Goal: Check status: Check status

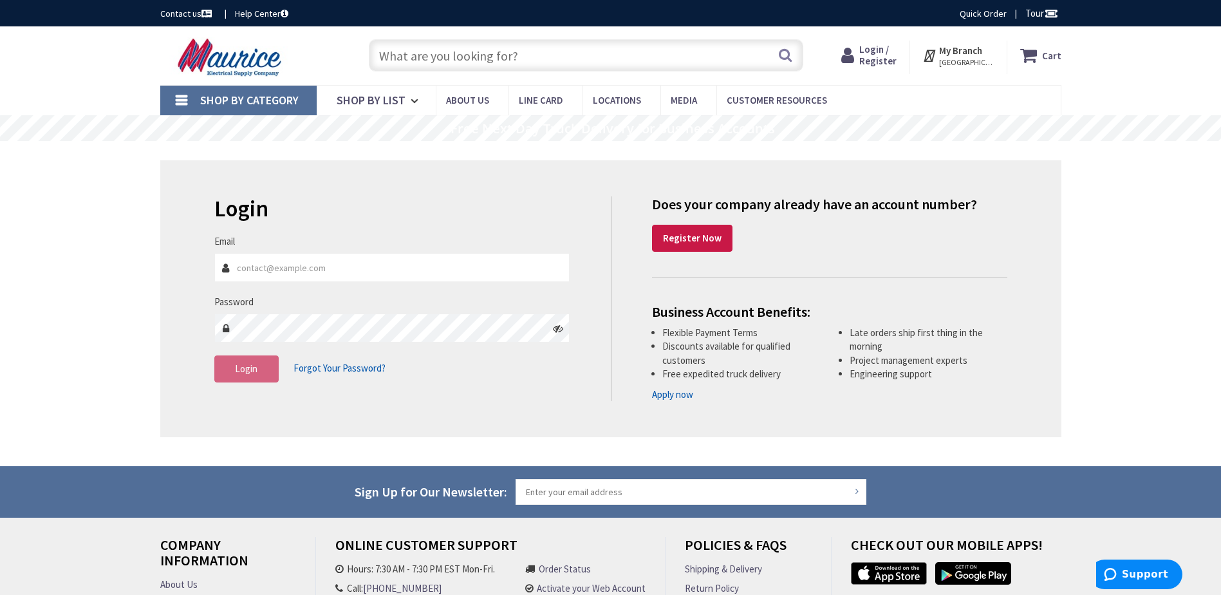
click at [957, 60] on span "[GEOGRAPHIC_DATA], [GEOGRAPHIC_DATA]" at bounding box center [966, 62] width 55 height 10
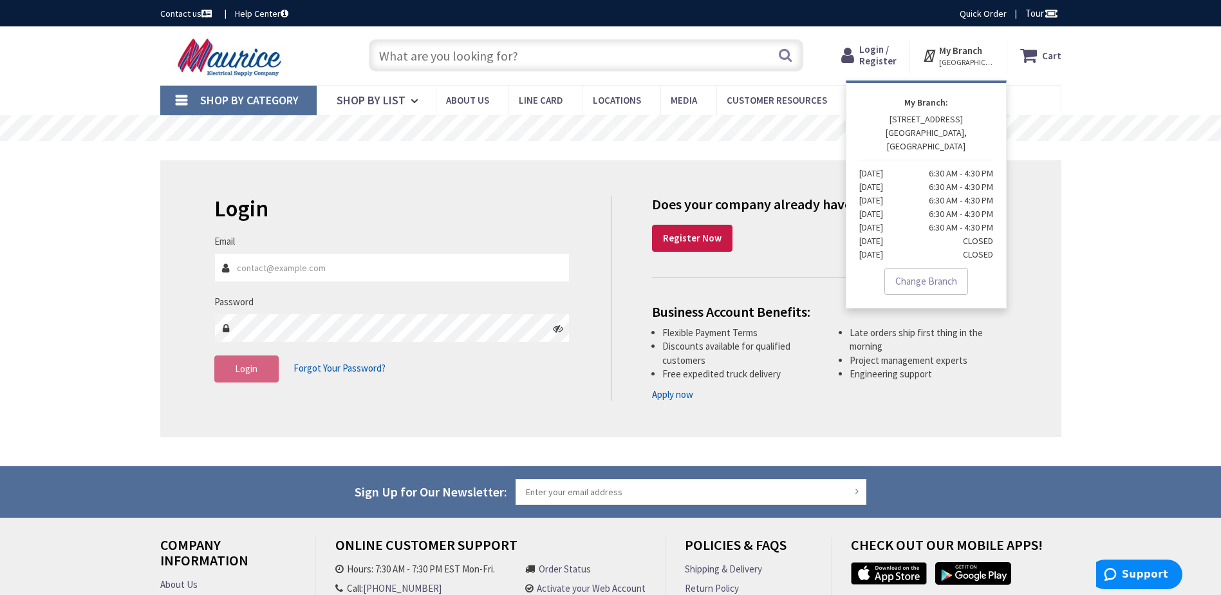
click at [871, 48] on span "Login / Register" at bounding box center [877, 55] width 37 height 24
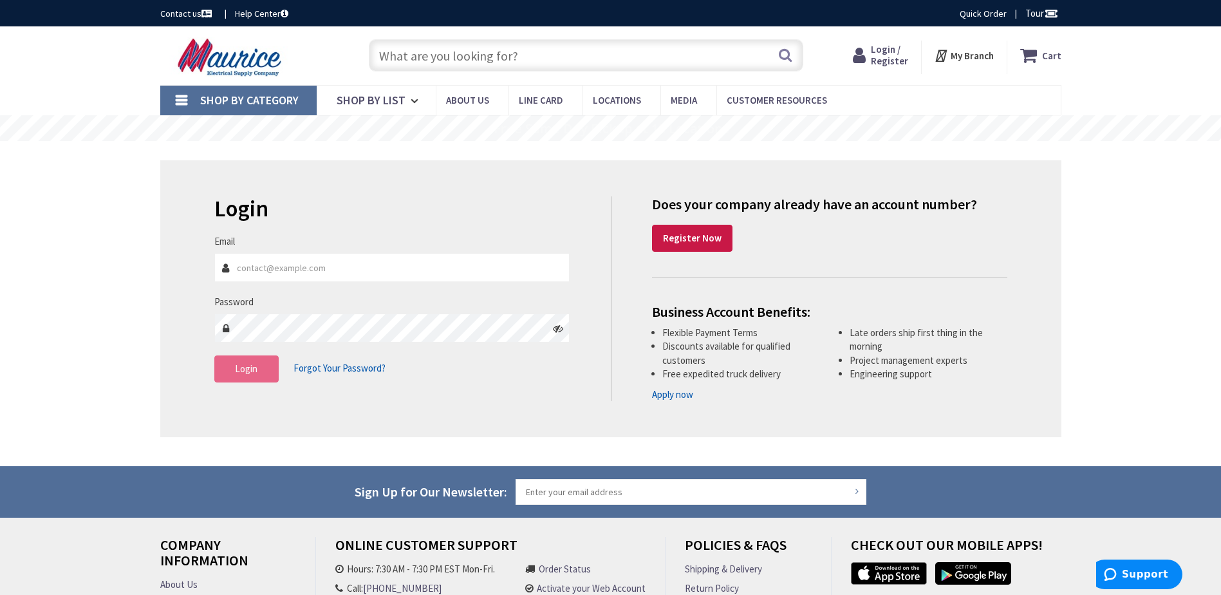
type input "[EMAIL_ADDRESS][DOMAIN_NAME]"
click at [248, 370] on span "Login" at bounding box center [246, 368] width 23 height 12
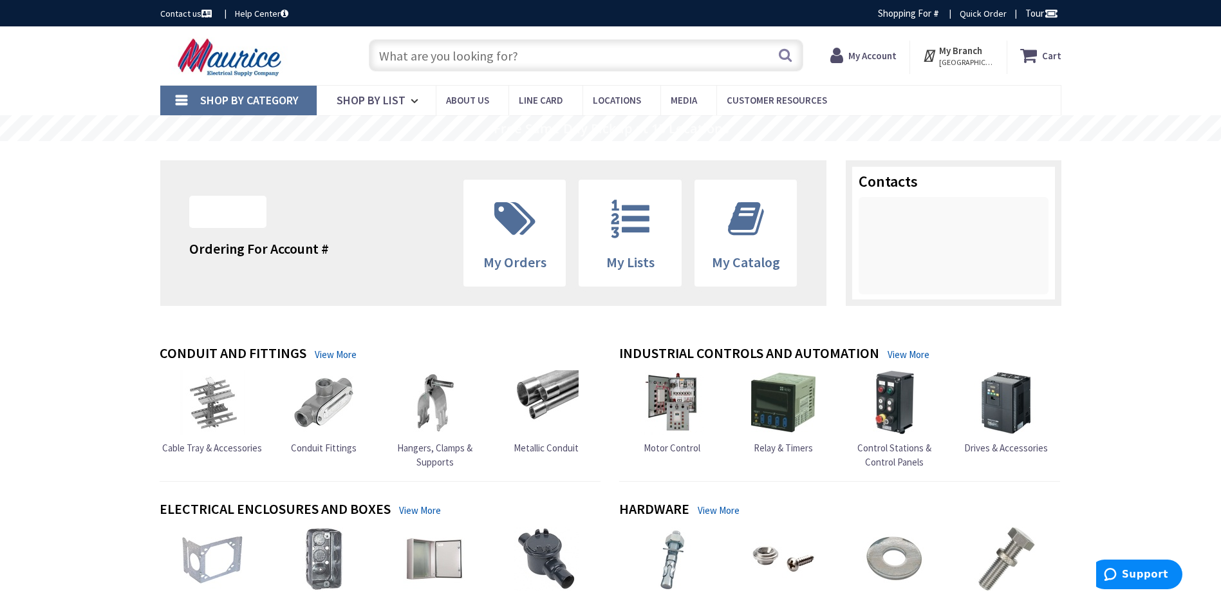
click at [877, 53] on strong "My Account" at bounding box center [872, 56] width 48 height 12
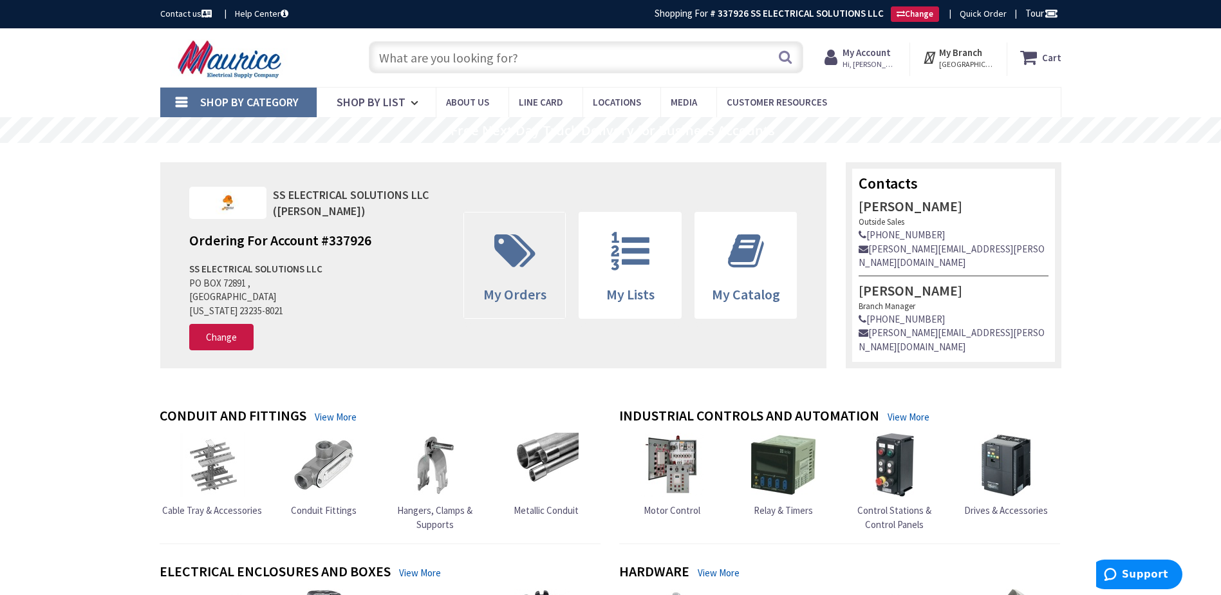
click at [507, 279] on span "My Orders" at bounding box center [515, 265] width 102 height 106
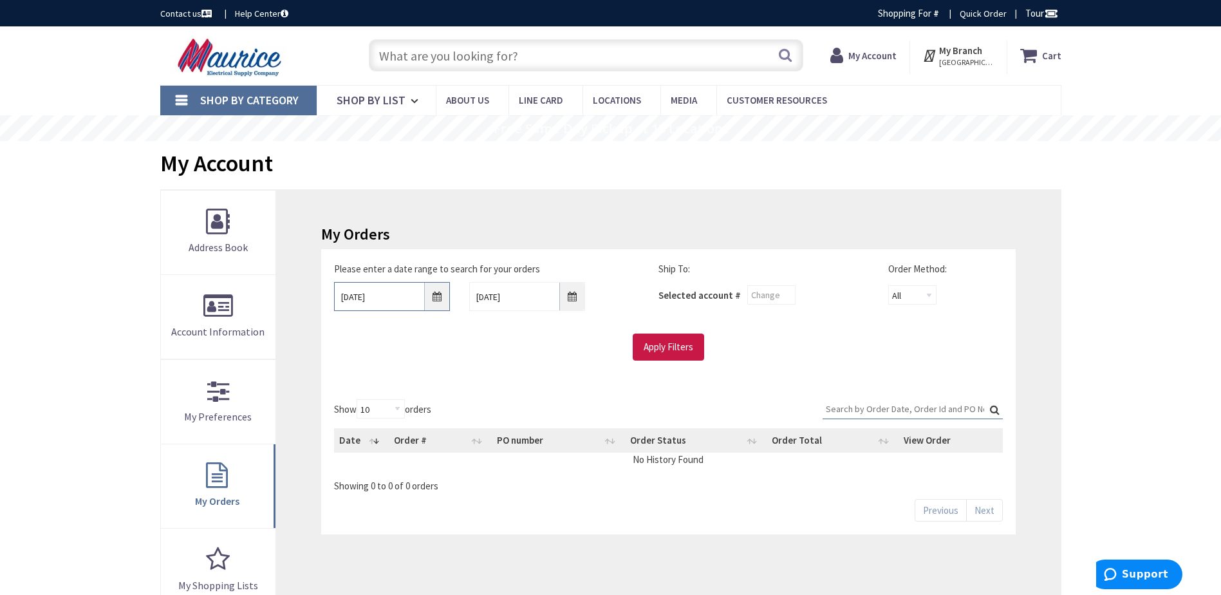
click at [435, 303] on input "9/1/2025" at bounding box center [392, 296] width 116 height 29
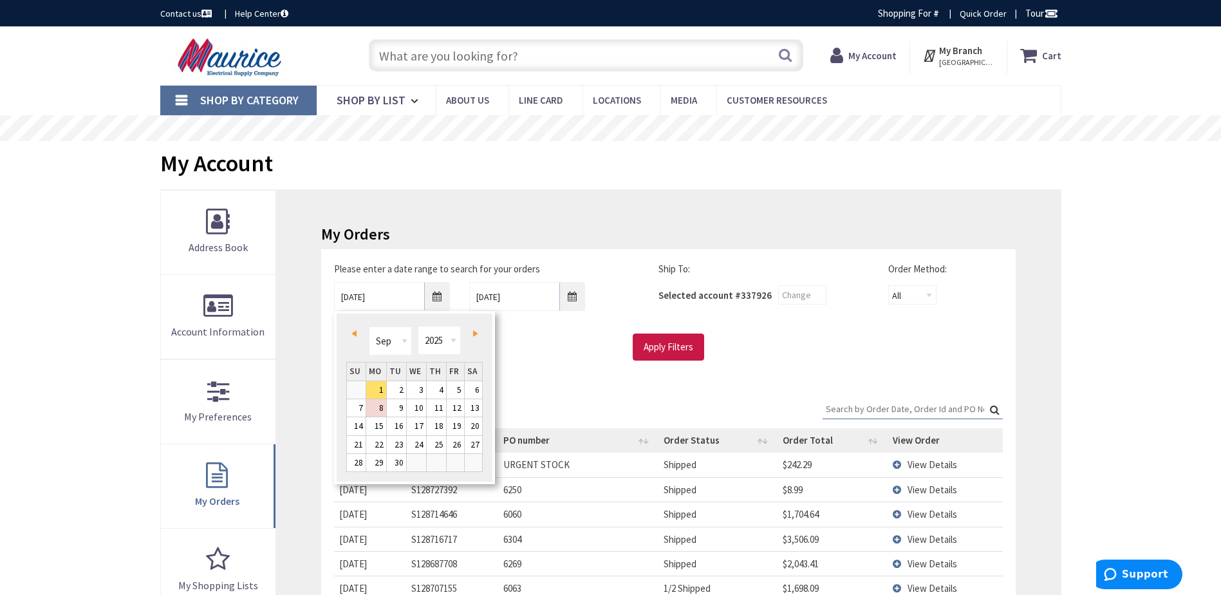
click at [351, 333] on span "Prev" at bounding box center [353, 333] width 5 height 6
click at [476, 333] on span "Next" at bounding box center [475, 333] width 5 height 6
type input "08/29/2025"
click at [561, 347] on div "Apply Filters" at bounding box center [667, 346] width 687 height 27
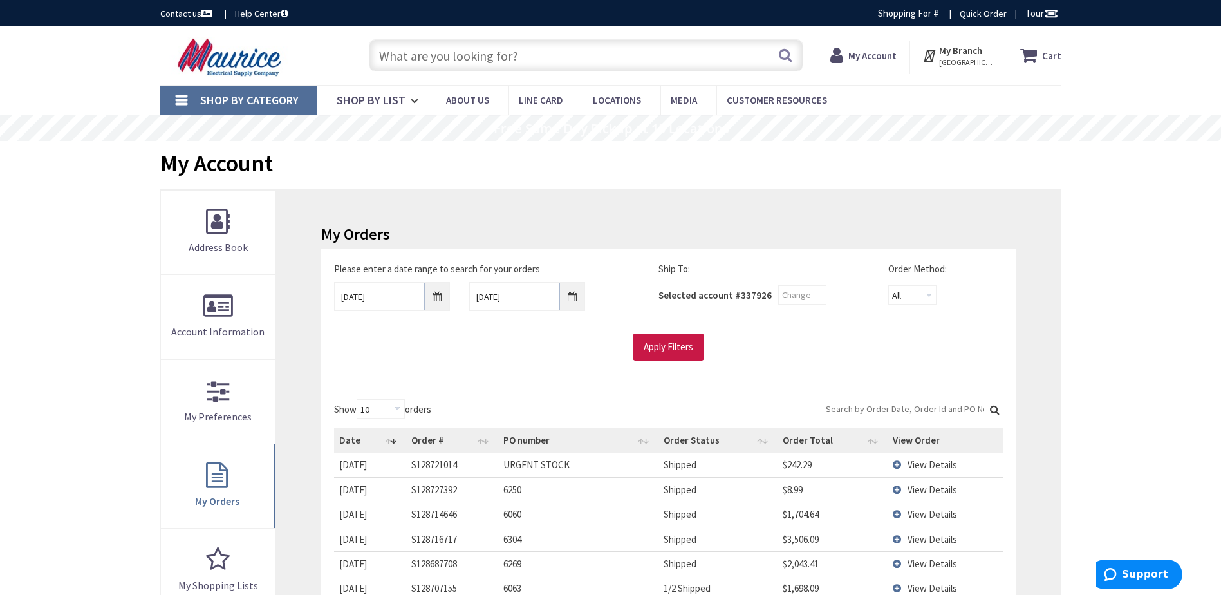
click at [868, 405] on input "Search:" at bounding box center [913, 408] width 180 height 19
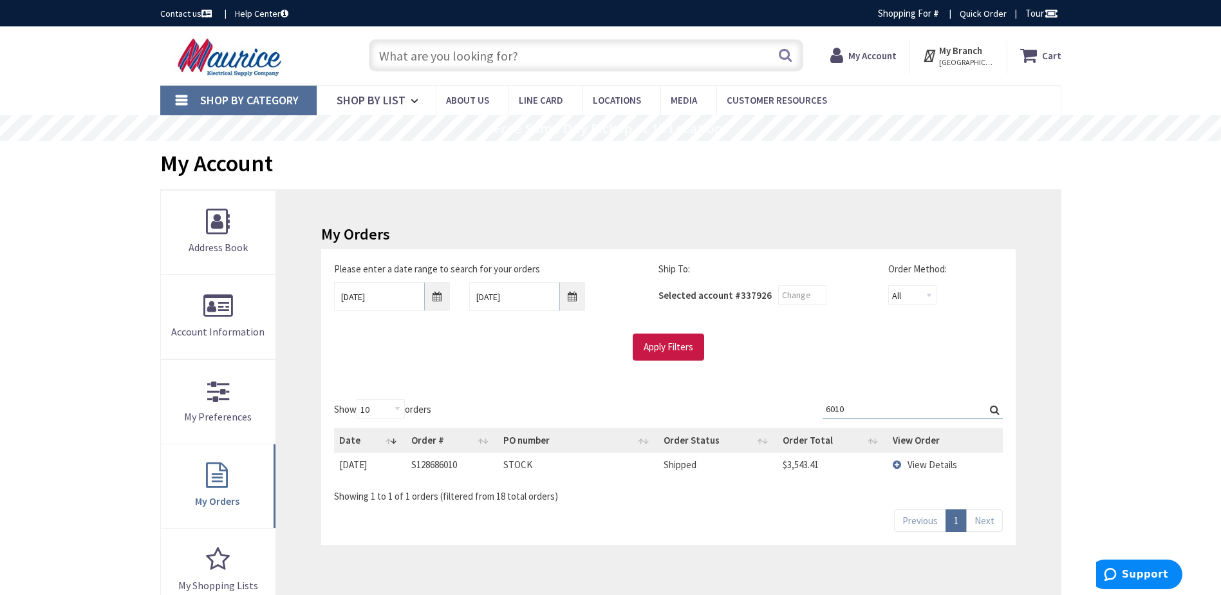
type input "6010"
click at [995, 407] on label "Search: 6010" at bounding box center [913, 409] width 180 height 20
click at [995, 407] on input "6010" at bounding box center [913, 408] width 180 height 19
click at [892, 412] on input "6010" at bounding box center [913, 408] width 180 height 19
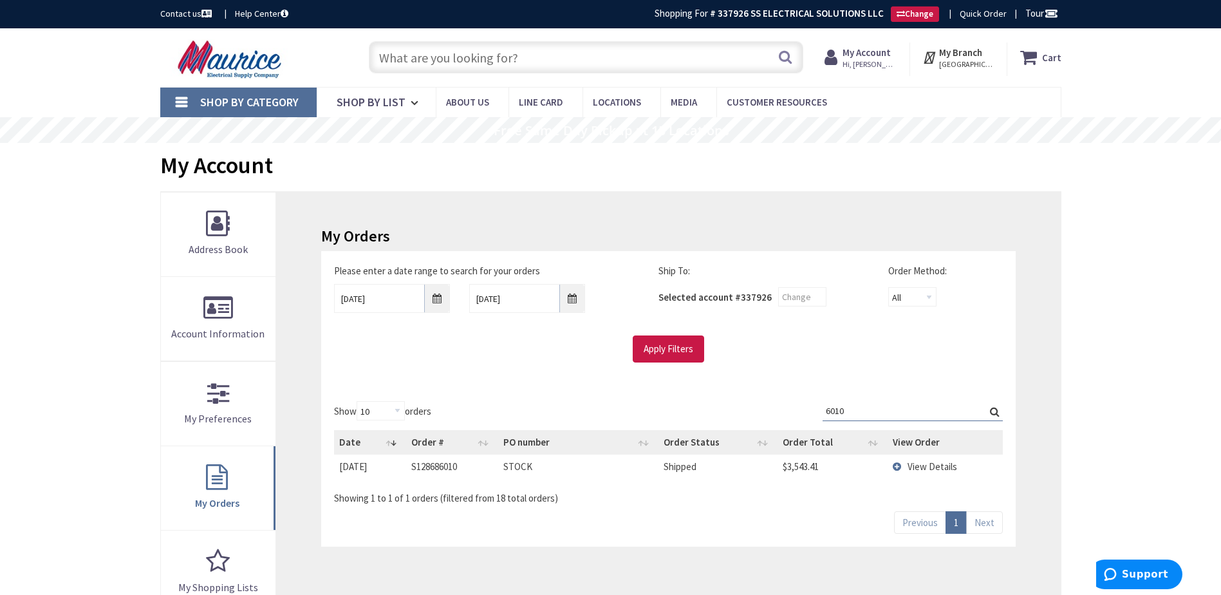
click at [987, 413] on input "6010" at bounding box center [913, 410] width 180 height 19
click at [902, 411] on input "6010" at bounding box center [913, 410] width 180 height 19
click at [662, 344] on input "Apply Filters" at bounding box center [668, 348] width 71 height 27
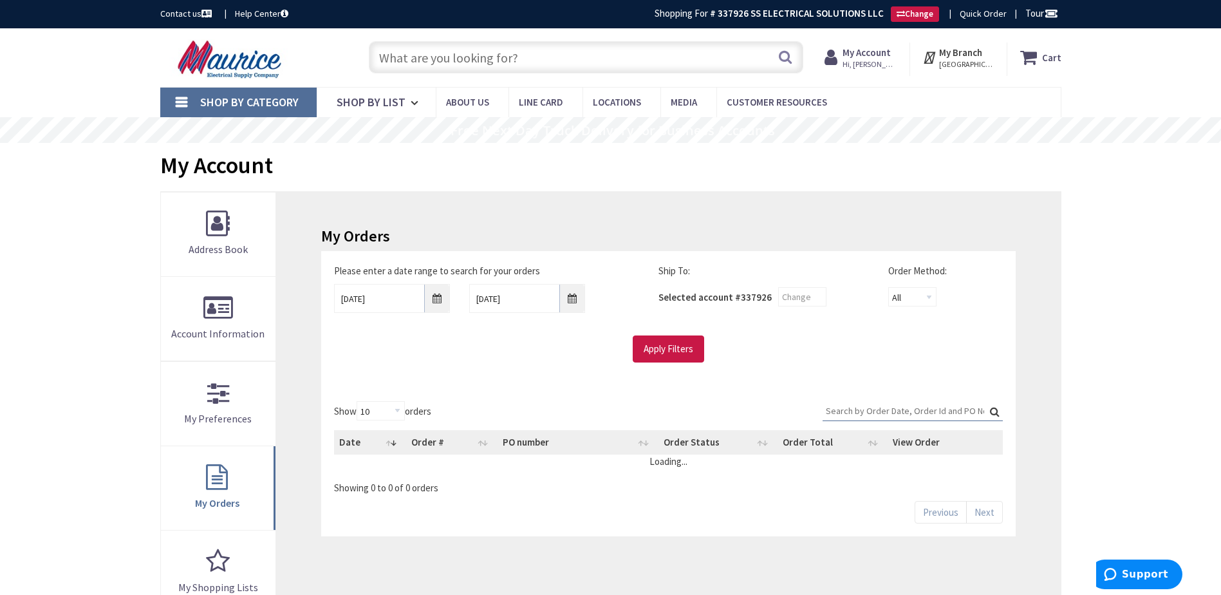
click at [858, 402] on input "Search:" at bounding box center [913, 410] width 180 height 19
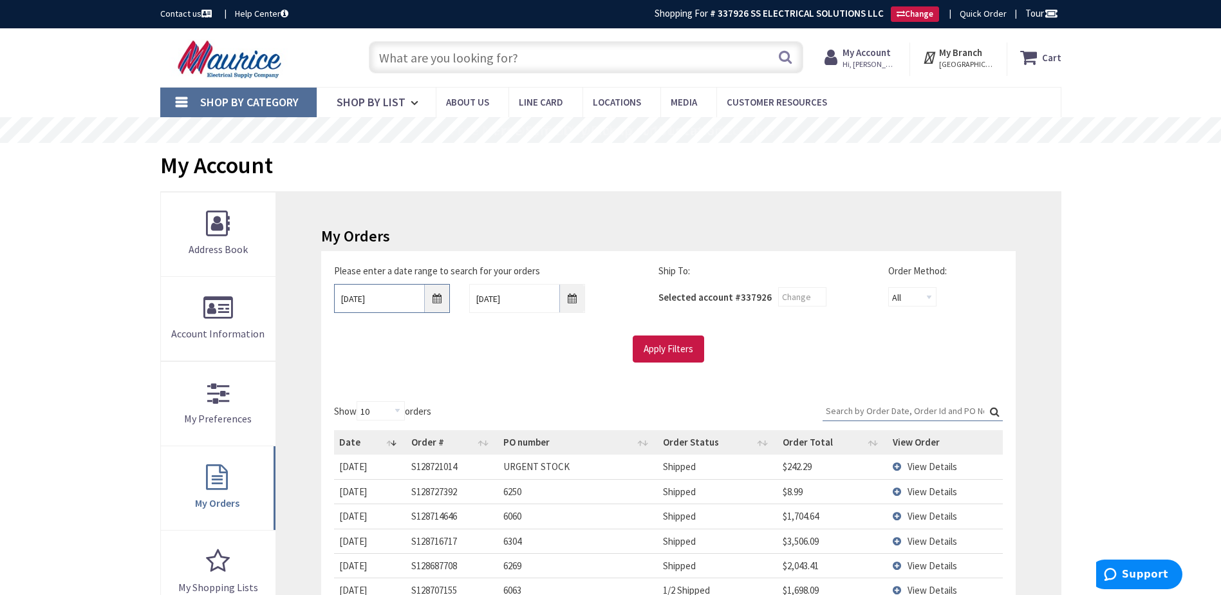
click at [431, 292] on input "08/29/2025" at bounding box center [392, 298] width 116 height 29
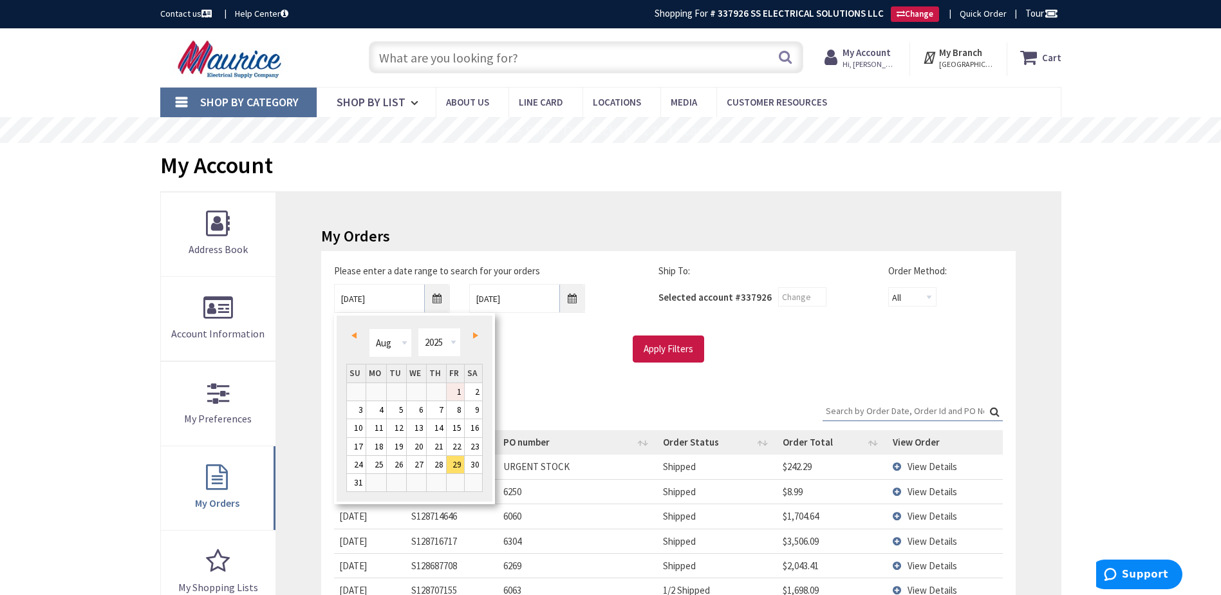
click at [454, 397] on link "1" at bounding box center [455, 391] width 17 height 17
type input "08/01/2025"
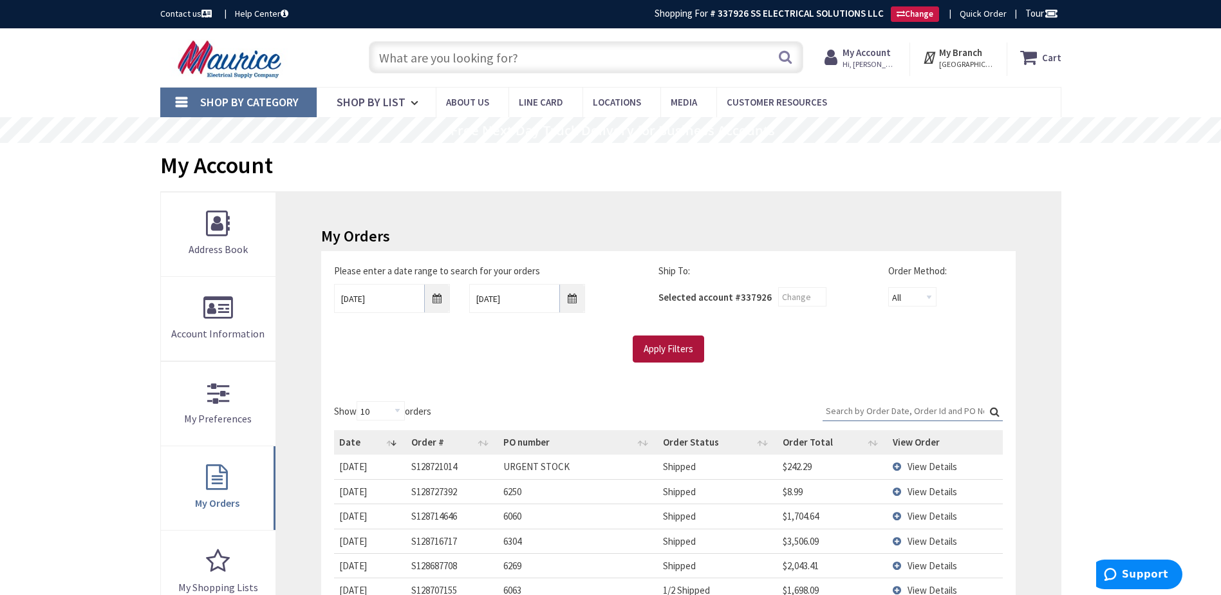
click at [681, 359] on input "Apply Filters" at bounding box center [668, 348] width 71 height 27
click at [877, 413] on input "Search:" at bounding box center [913, 410] width 180 height 19
type input "6"
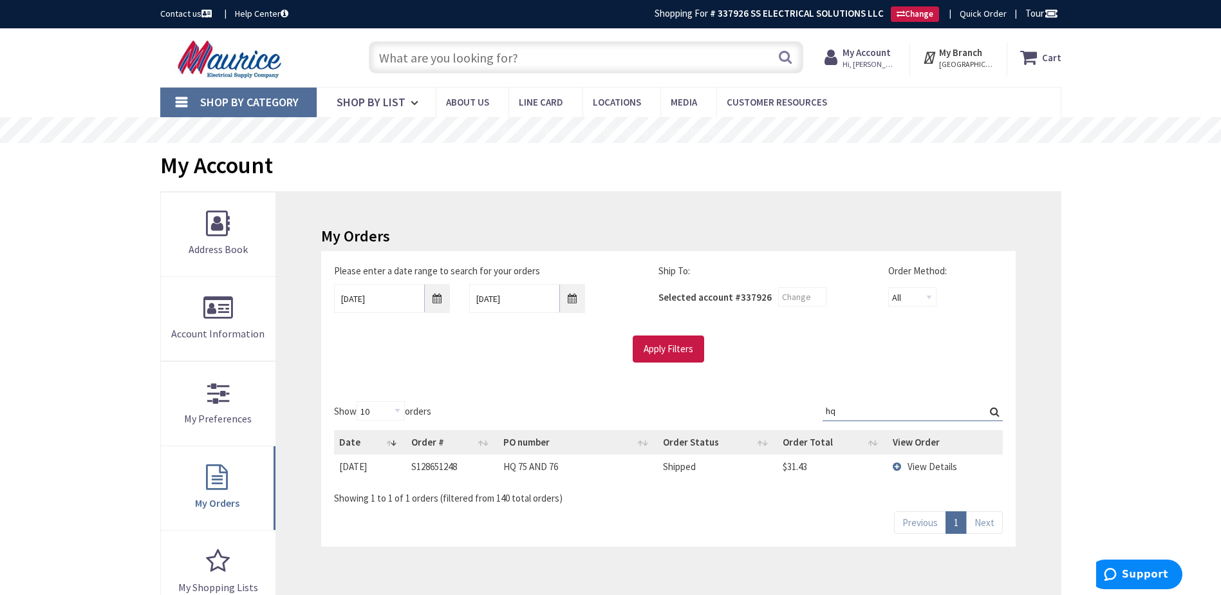
type input "h"
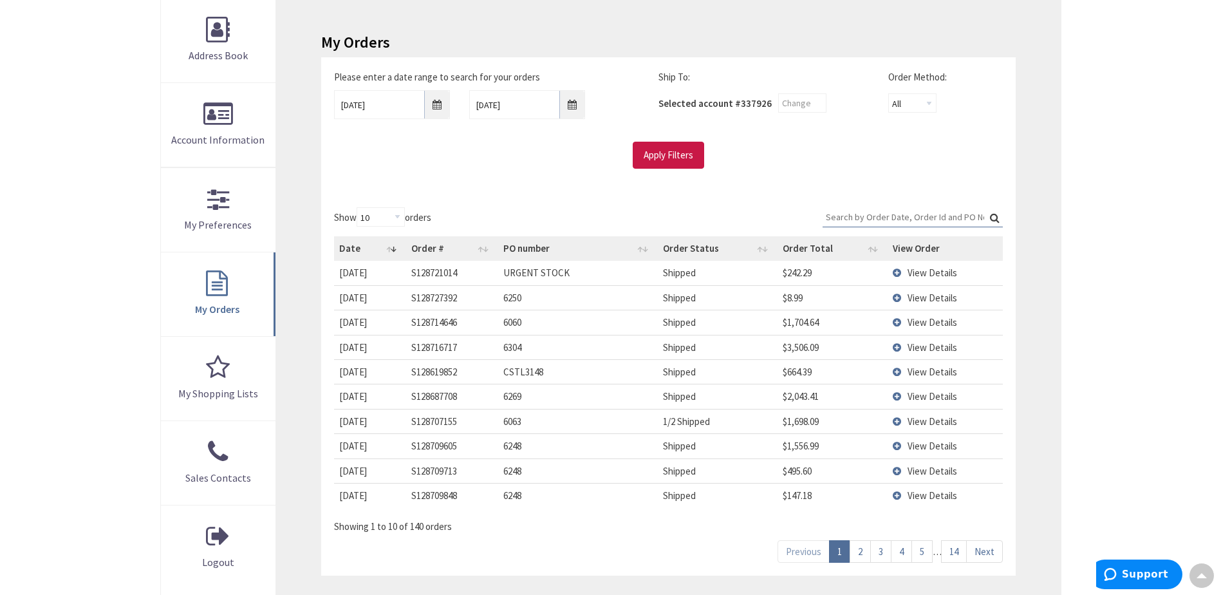
scroll to position [193, 0]
click at [862, 554] on link "2" at bounding box center [860, 552] width 21 height 23
click at [901, 552] on link "4" at bounding box center [901, 552] width 21 height 23
click at [930, 552] on link "5" at bounding box center [921, 552] width 21 height 23
click at [919, 552] on link "6" at bounding box center [921, 552] width 21 height 23
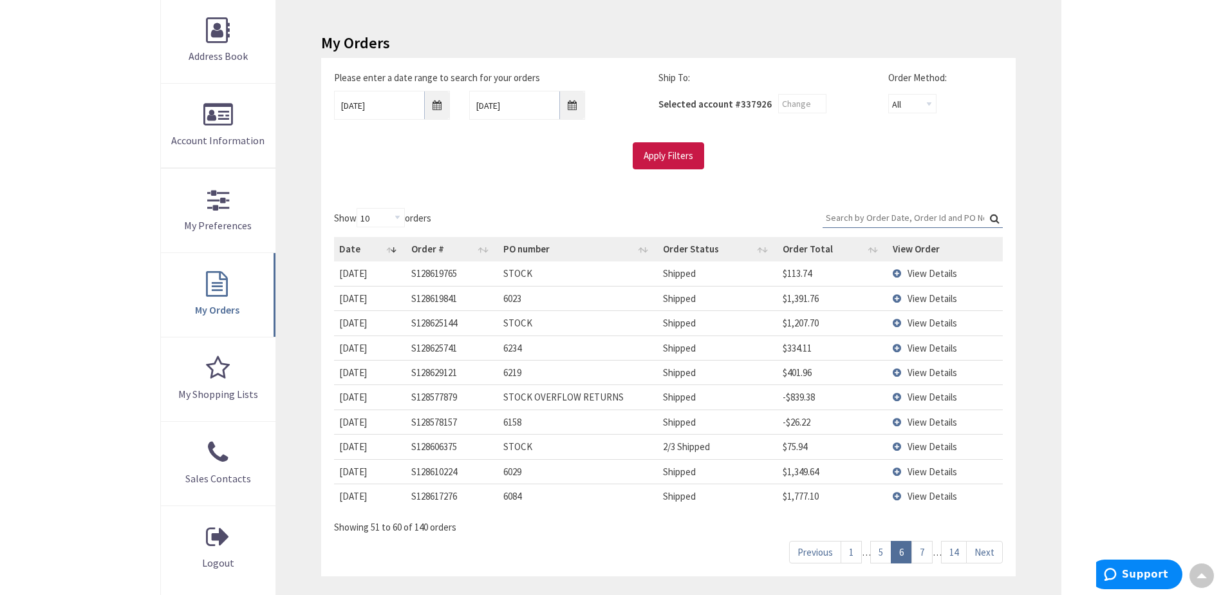
click at [919, 552] on link "7" at bounding box center [921, 552] width 21 height 23
click at [919, 552] on link "8" at bounding box center [921, 552] width 21 height 23
click at [875, 548] on link "7" at bounding box center [880, 552] width 21 height 23
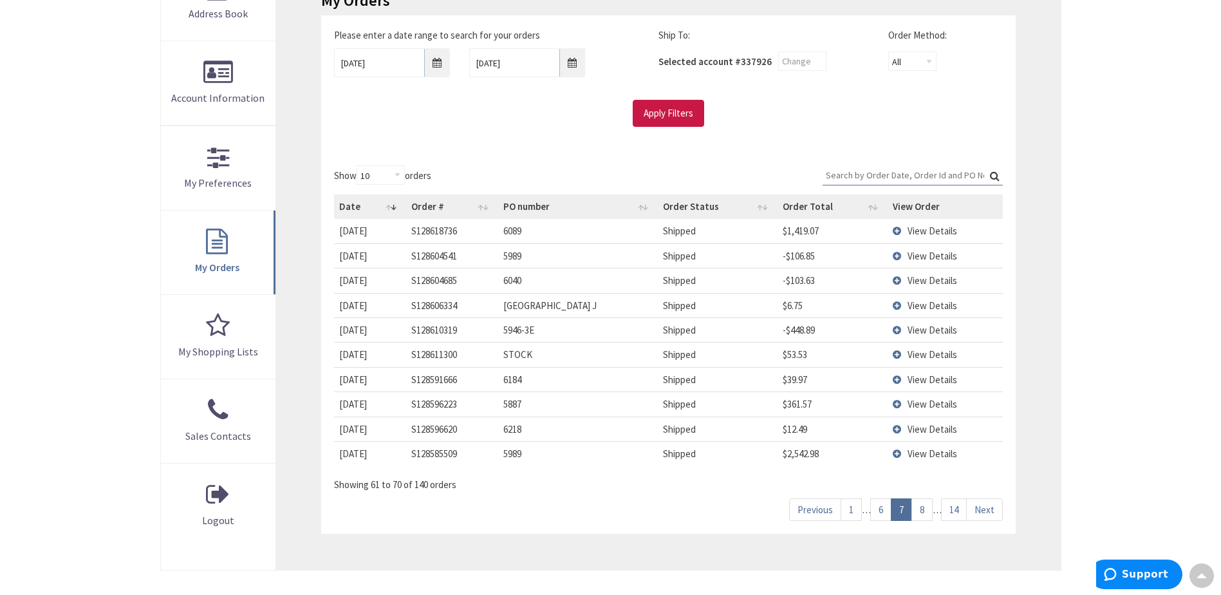
scroll to position [257, 0]
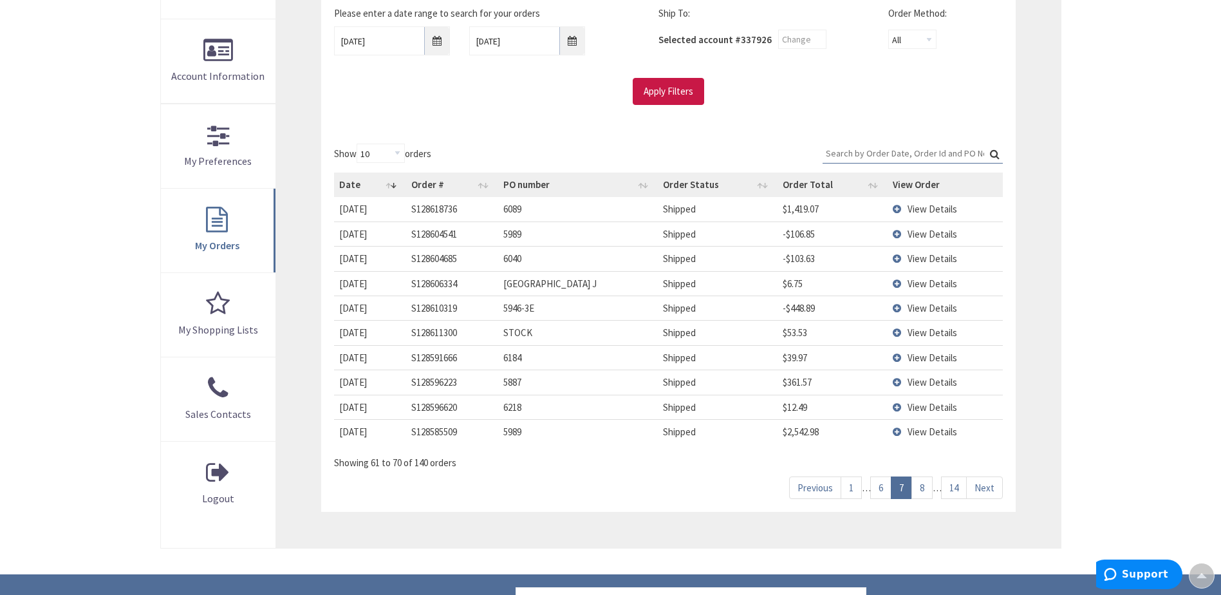
click at [928, 487] on link "8" at bounding box center [921, 487] width 21 height 23
click at [928, 487] on link "9" at bounding box center [921, 487] width 21 height 23
click at [923, 485] on link "10" at bounding box center [920, 487] width 26 height 23
click at [943, 250] on td "View Details" at bounding box center [945, 258] width 115 height 24
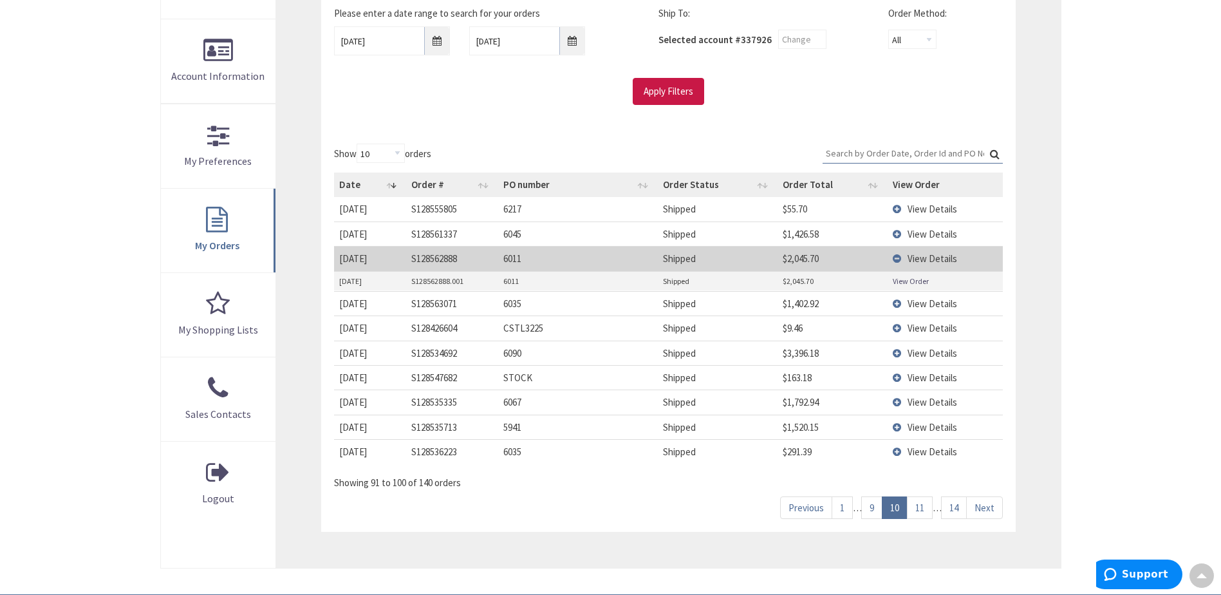
click at [912, 279] on link "View Order" at bounding box center [911, 281] width 36 height 11
click at [875, 505] on link "9" at bounding box center [871, 507] width 21 height 23
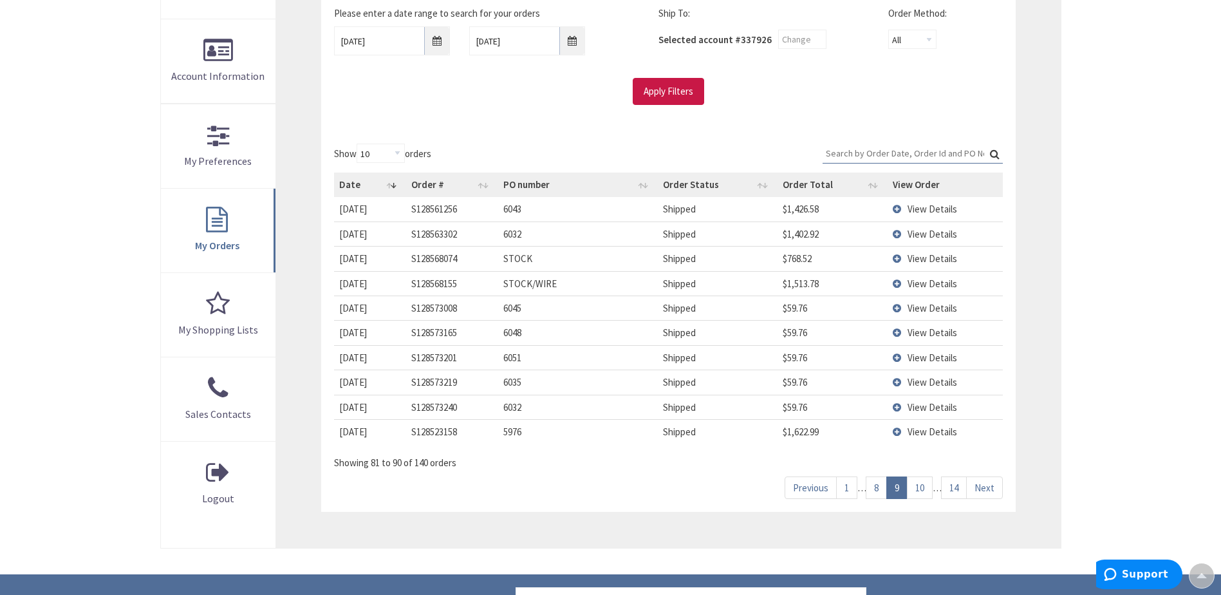
click at [881, 490] on link "8" at bounding box center [876, 487] width 21 height 23
click at [881, 490] on link "7" at bounding box center [880, 487] width 21 height 23
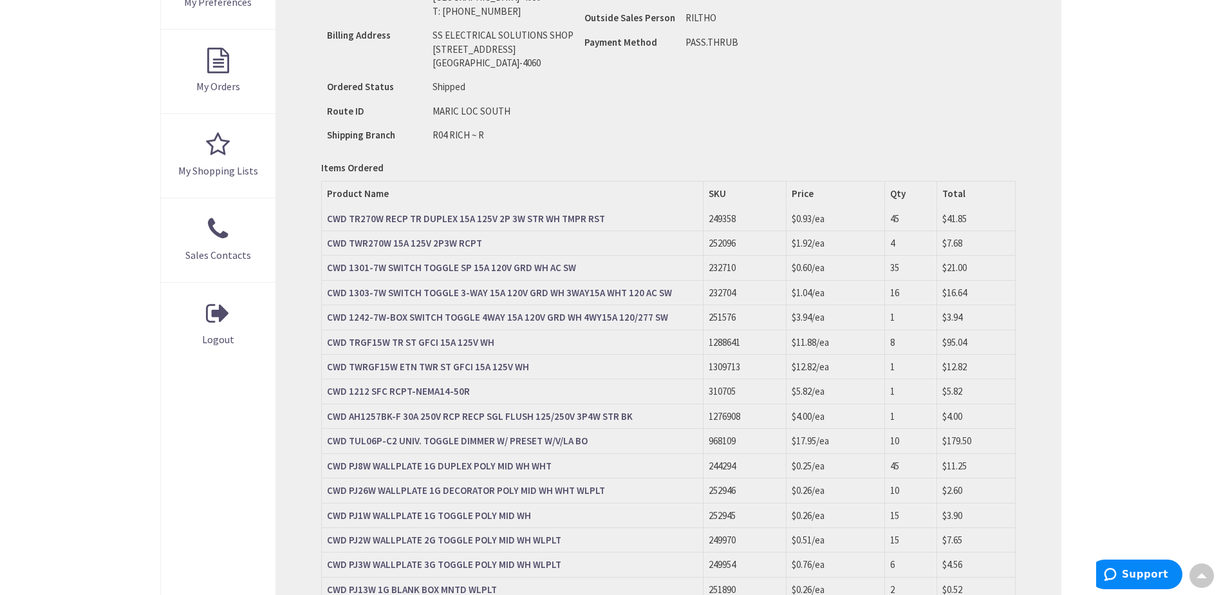
scroll to position [259, 0]
